Goal: Information Seeking & Learning: Learn about a topic

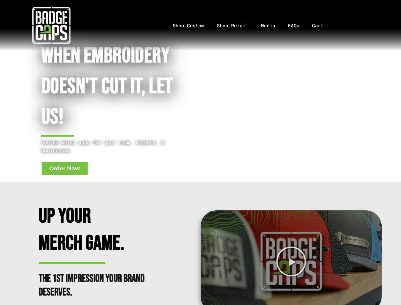
click at [200, 152] on div "When Embroidery Doesn't cut it, Let Us! Custom metal caps for your team, client…" at bounding box center [200, 91] width 394 height 175
click at [291, 261] on icon "Play Video" at bounding box center [290, 261] width 31 height 31
